Goal: Task Accomplishment & Management: Manage account settings

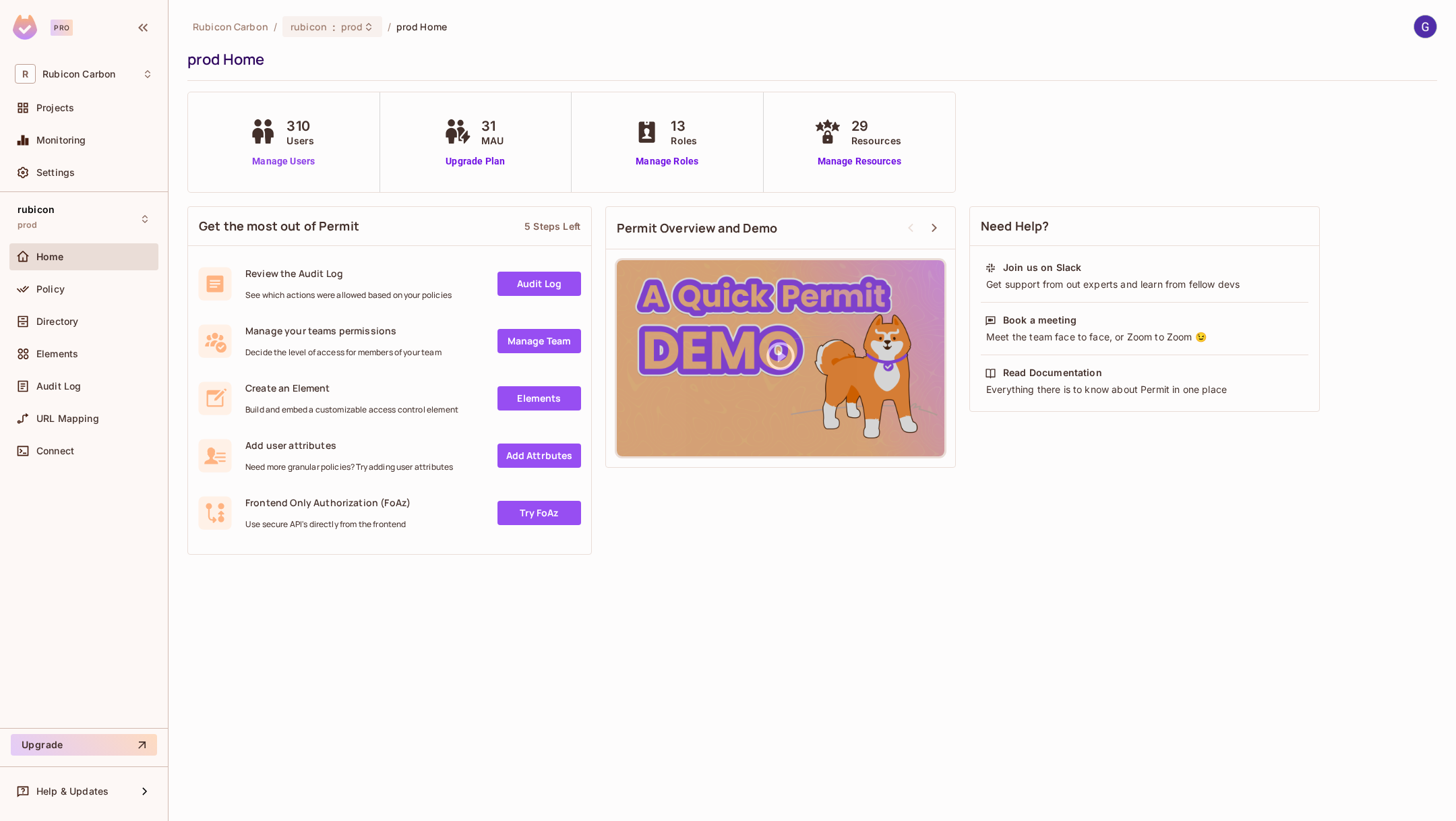
click at [298, 166] on link "Manage Users" at bounding box center [283, 161] width 75 height 14
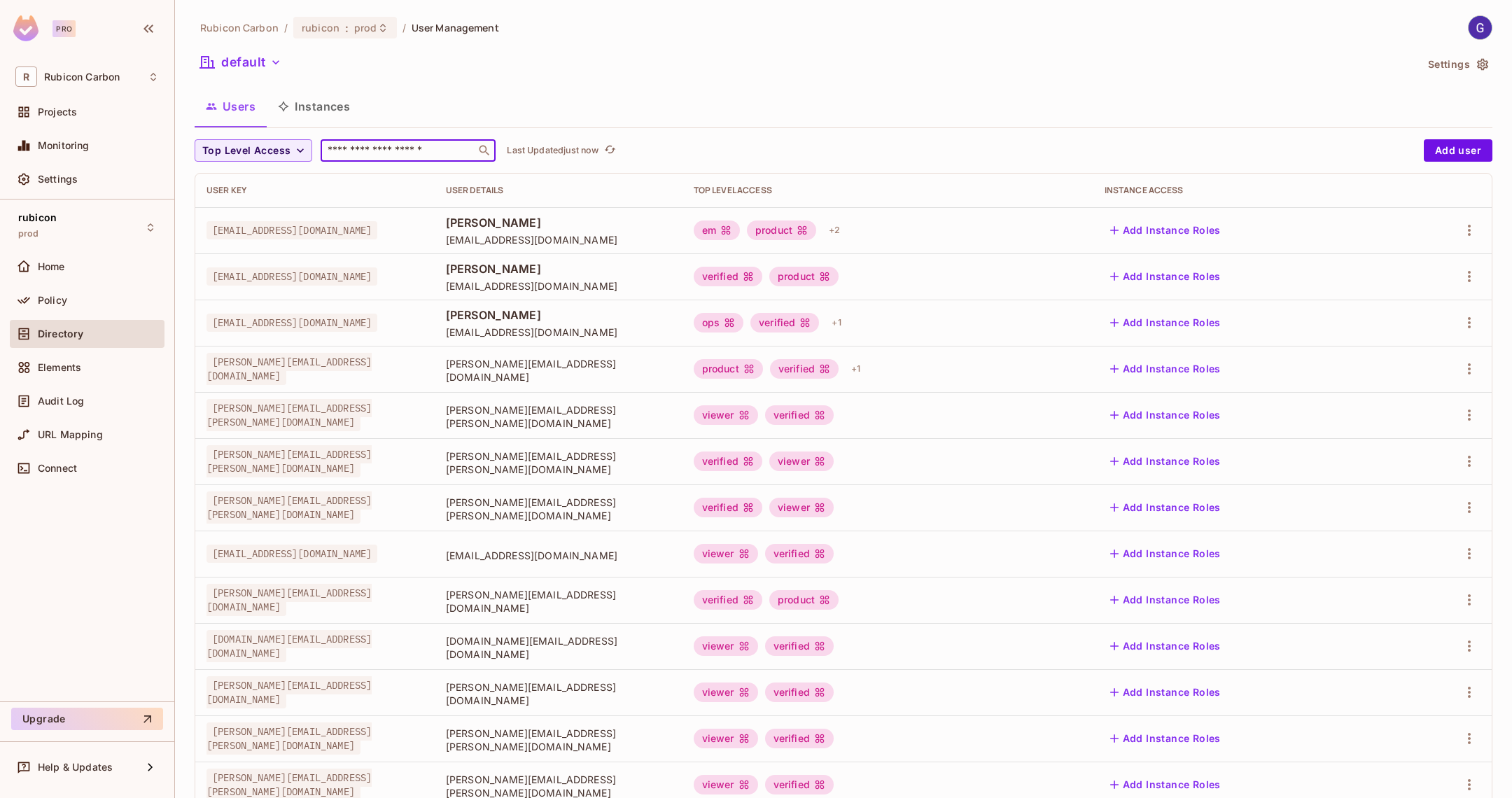
click at [371, 156] on input "text" at bounding box center [398, 150] width 147 height 14
type input "*"
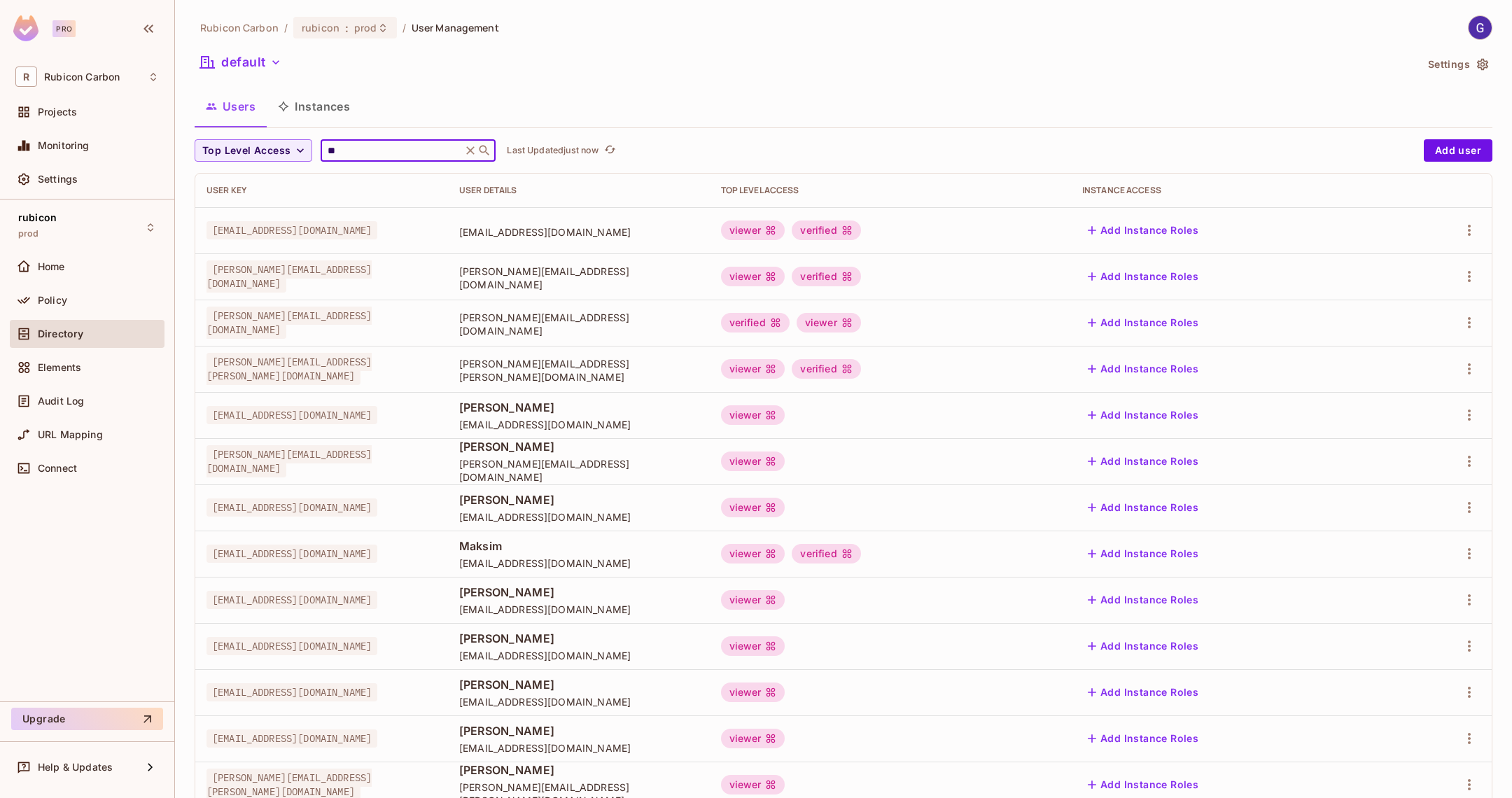
type input "*"
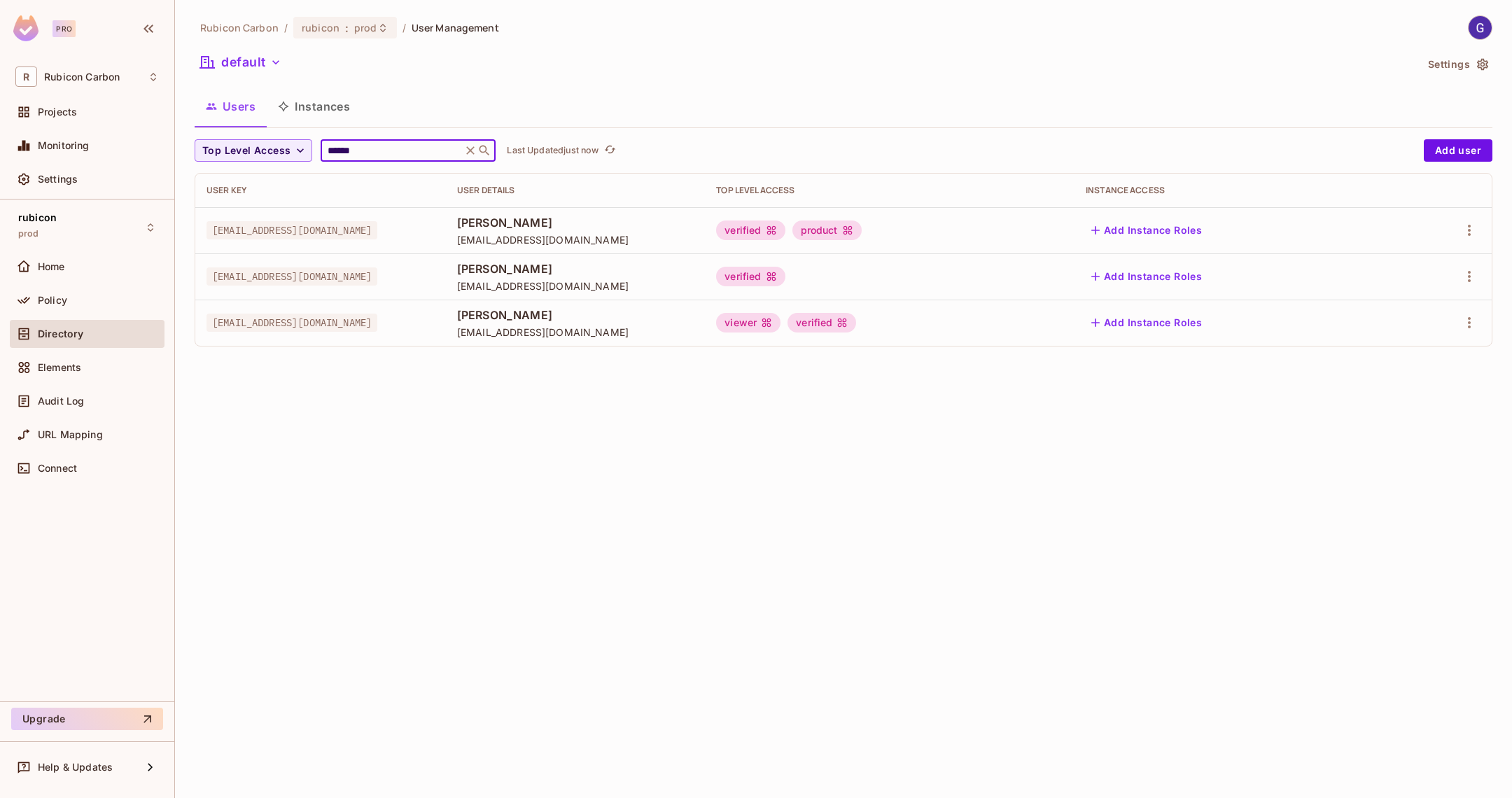
type input "******"
click at [1468, 224] on icon "button" at bounding box center [1469, 230] width 17 height 17
click at [1421, 264] on li "Edit" at bounding box center [1409, 262] width 124 height 31
click at [56, 305] on div "Policy" at bounding box center [87, 300] width 143 height 17
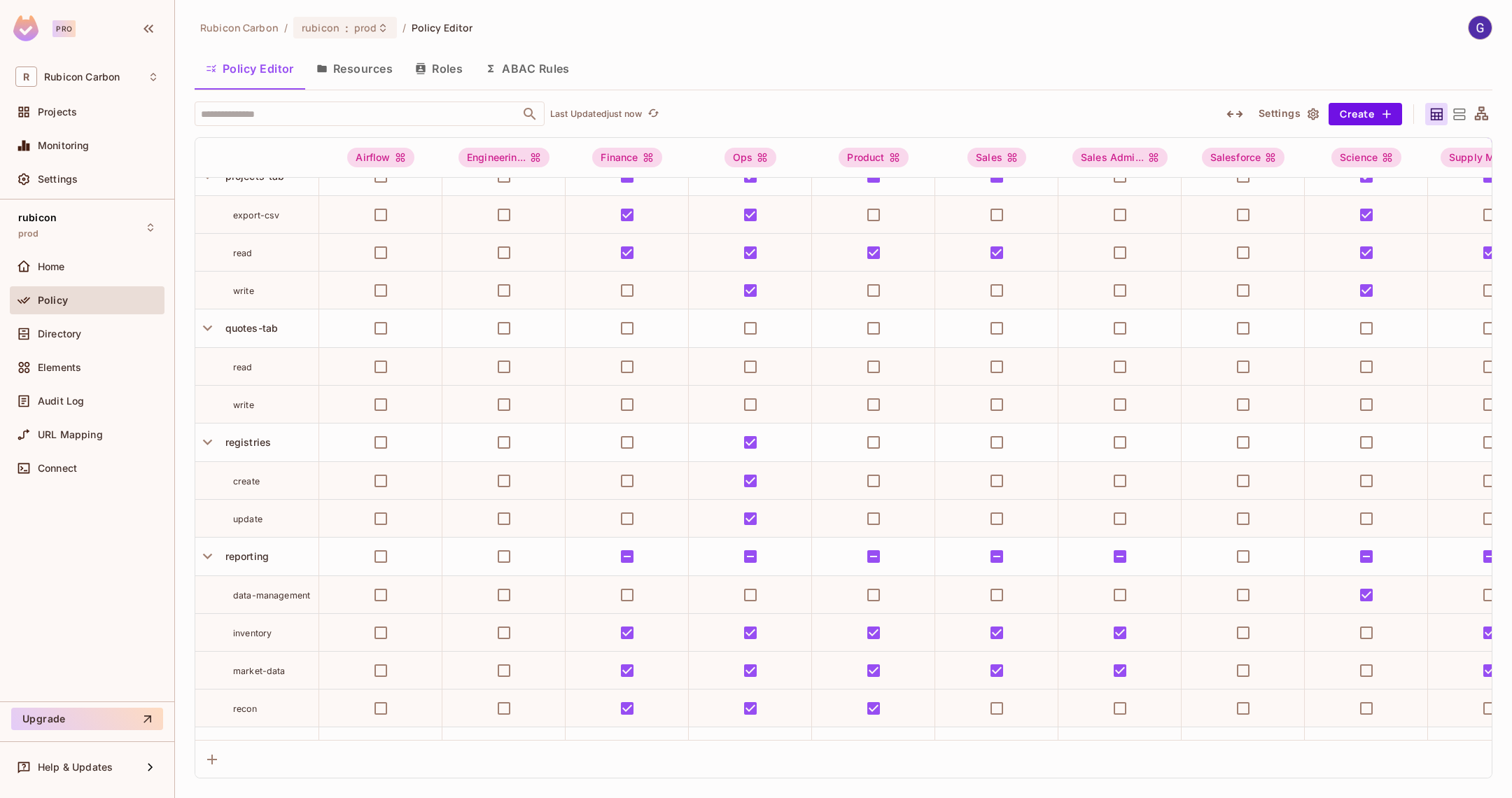
scroll to position [3251, 0]
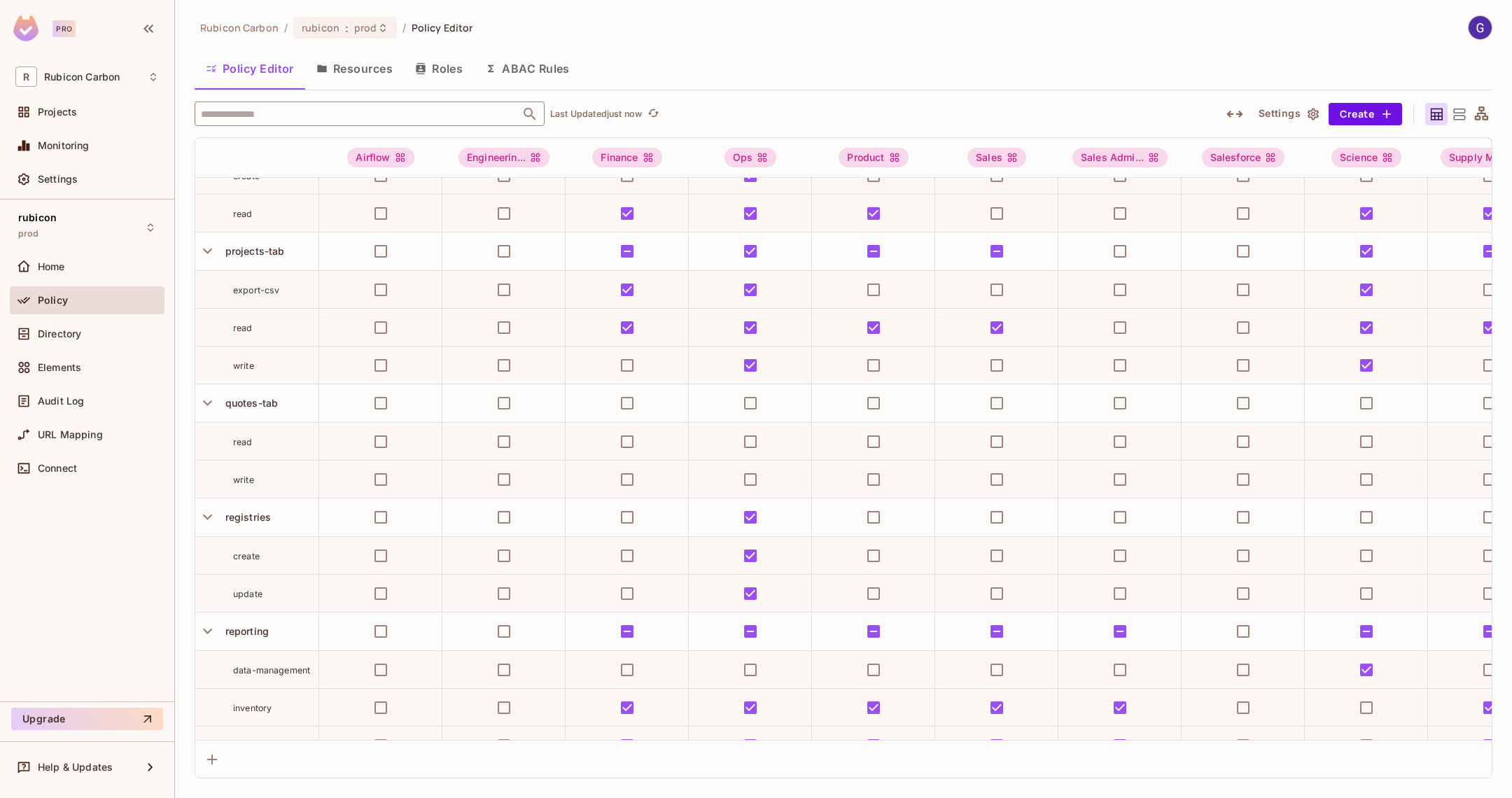
click at [288, 118] on input "text" at bounding box center [357, 114] width 320 height 25
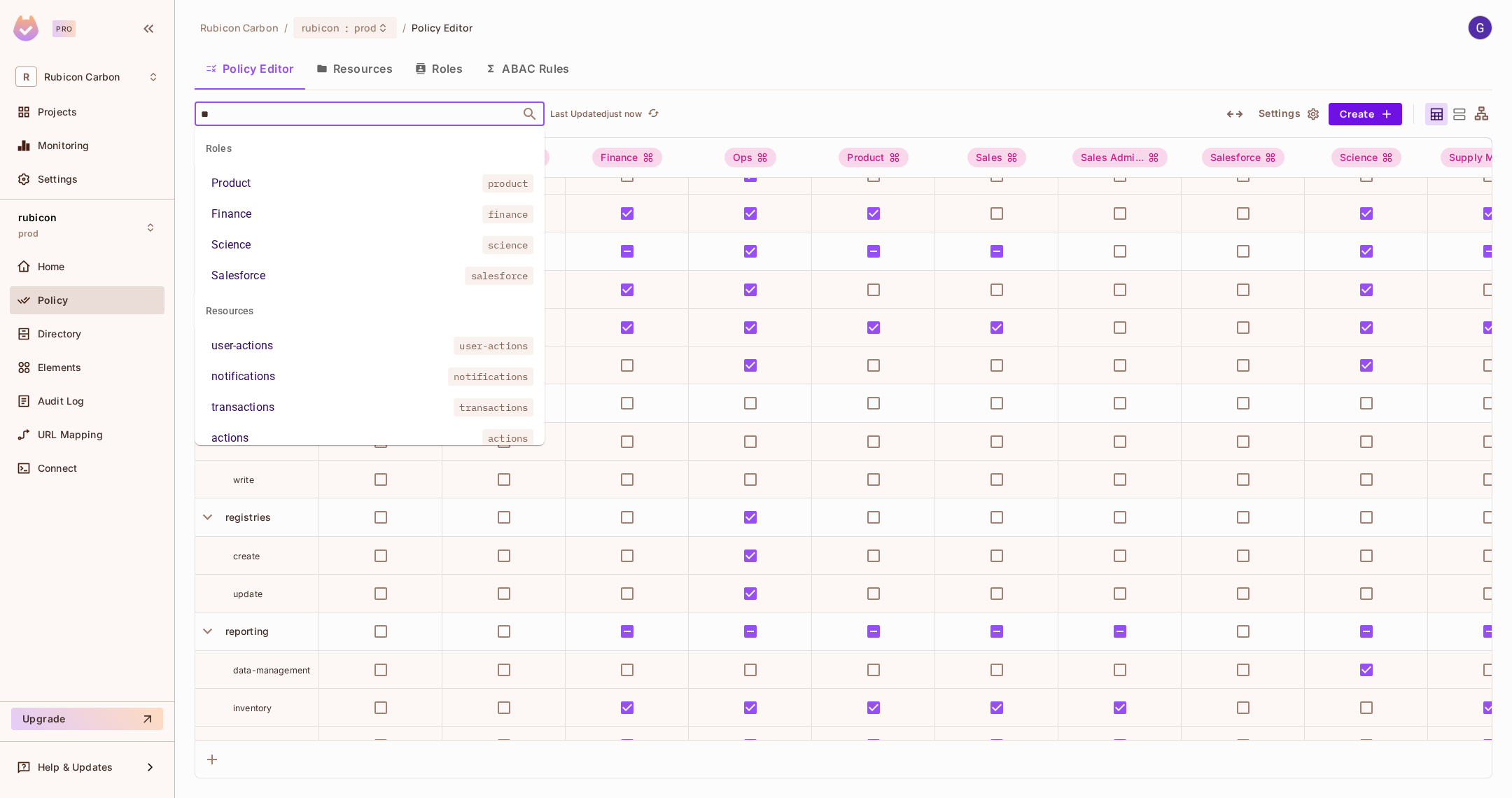
type input "***"
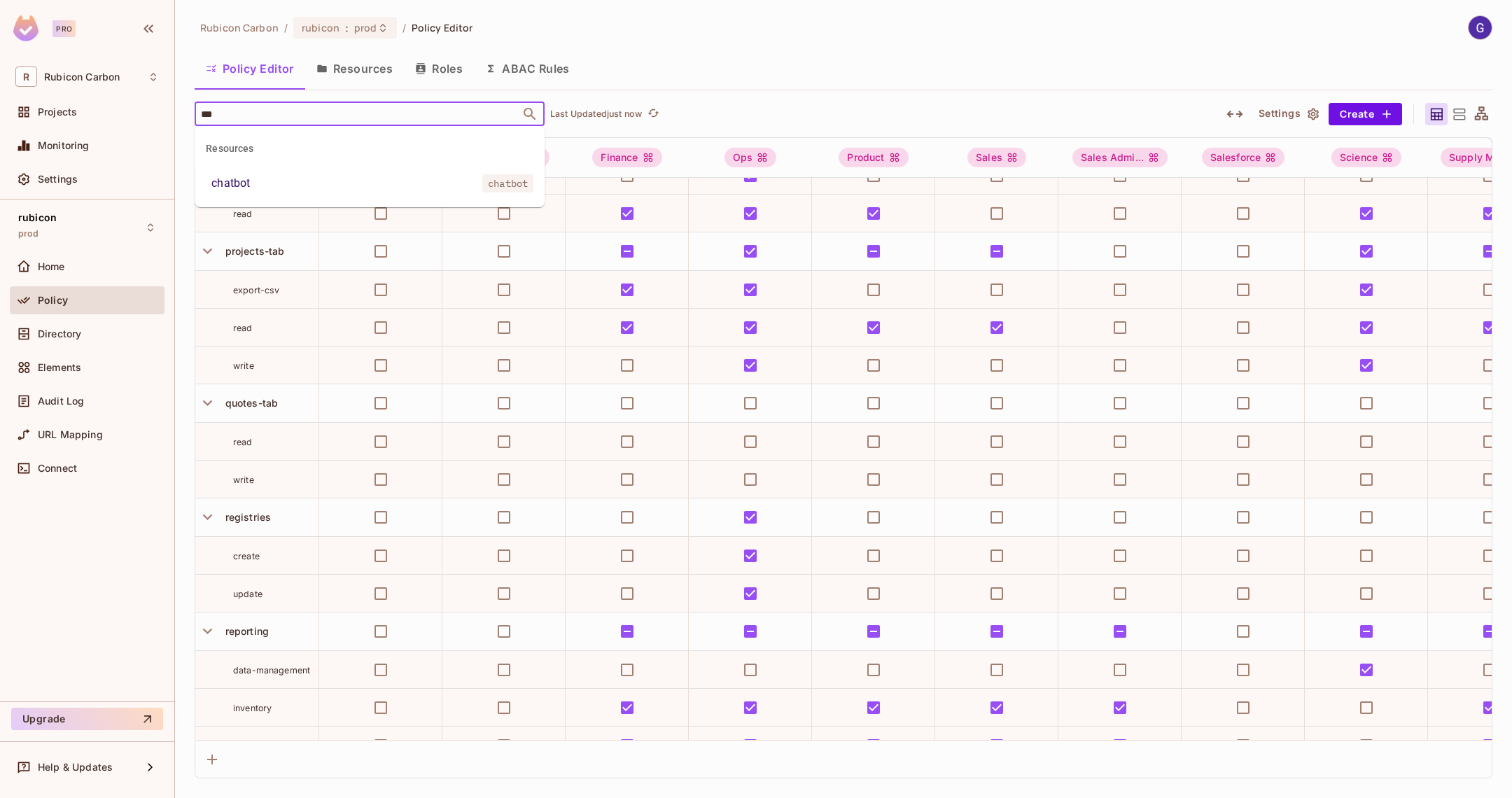
click at [265, 183] on li "chatbot chatbot" at bounding box center [370, 183] width 350 height 25
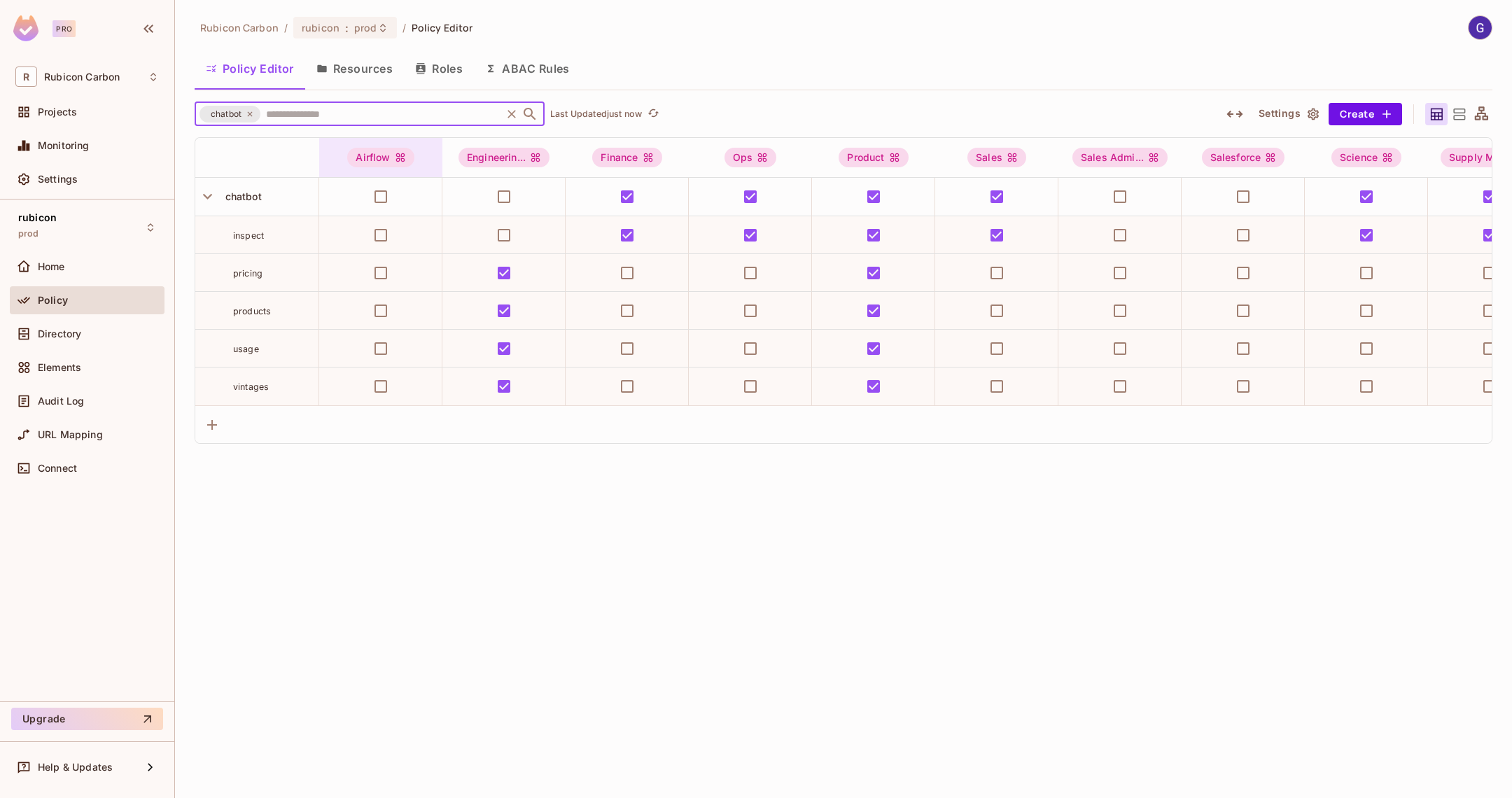
scroll to position [0, 0]
